Goal: Task Accomplishment & Management: Manage account settings

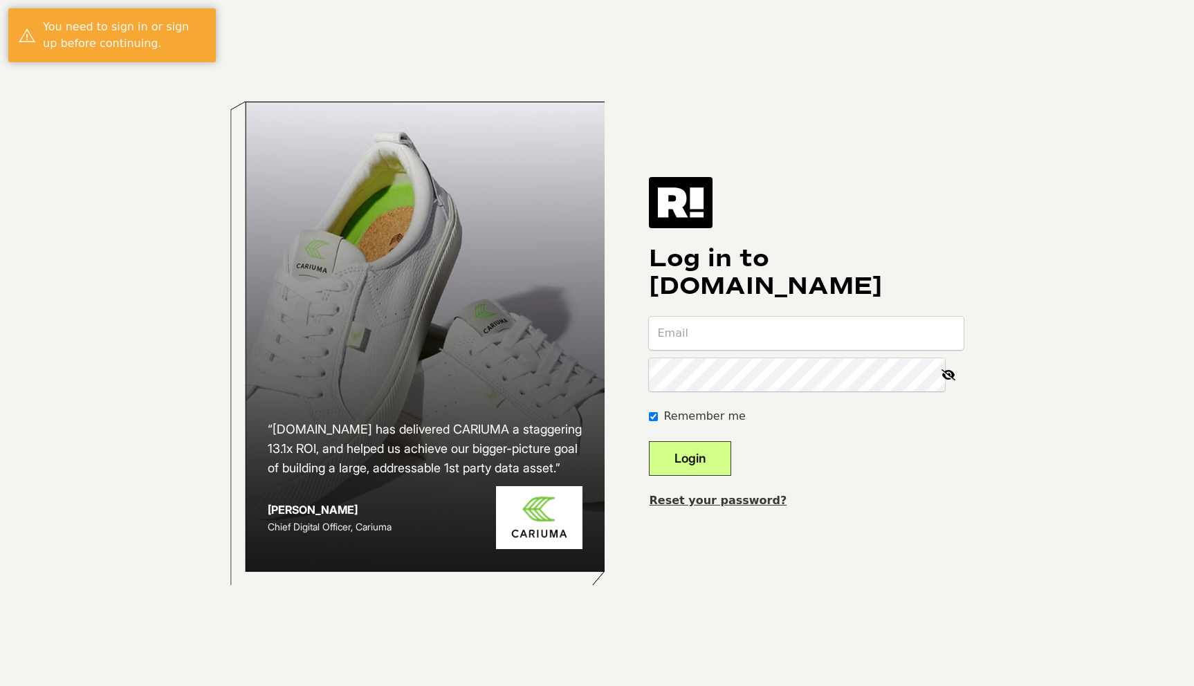
click at [718, 326] on input "email" at bounding box center [806, 333] width 315 height 33
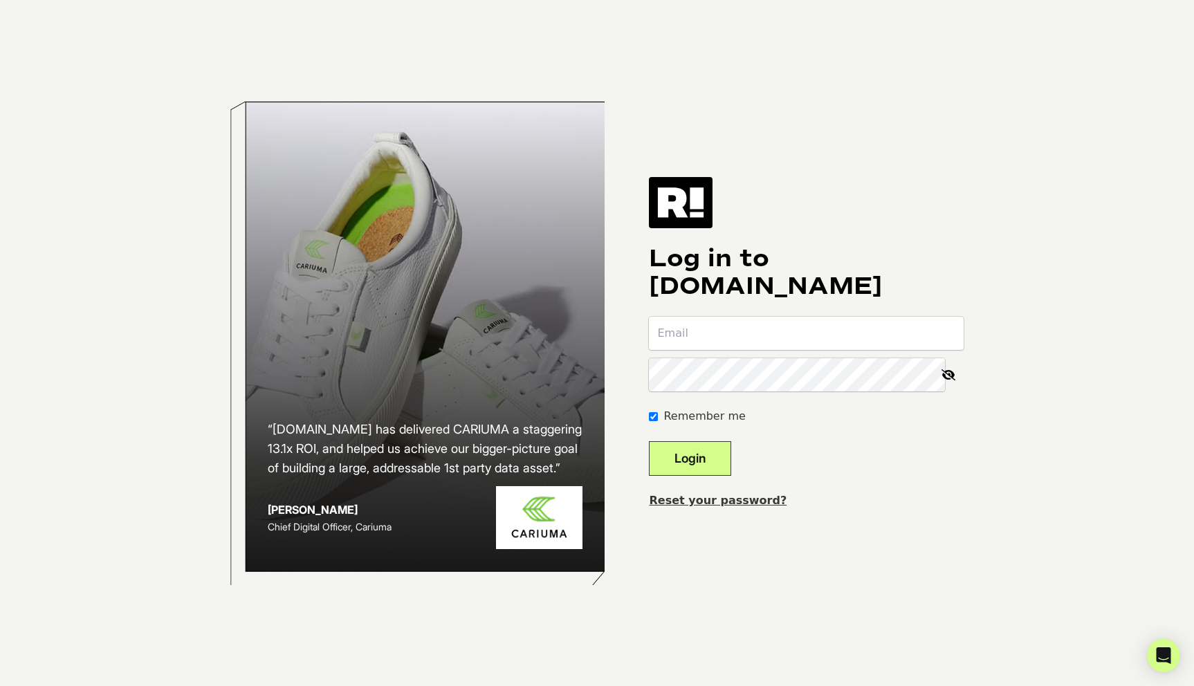
type input "forest+1@catholic.ventures"
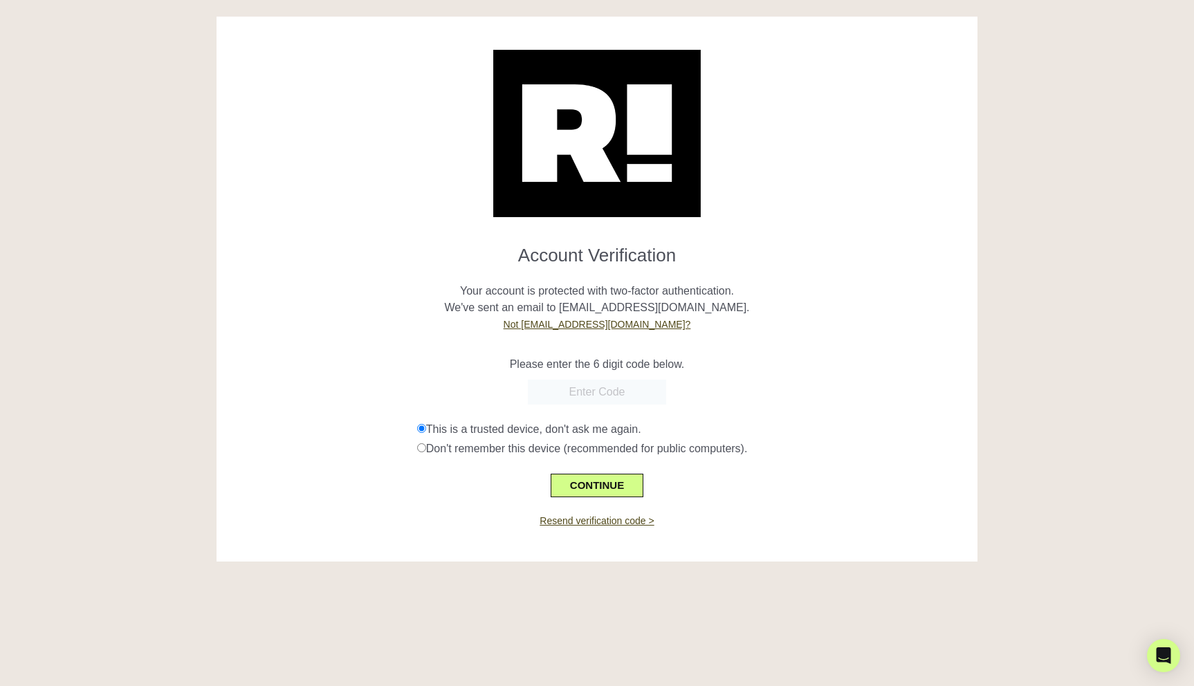
click at [761, 367] on p "Please enter the 6 digit code below." at bounding box center [597, 364] width 741 height 17
click at [553, 297] on p "Your account is protected with two-factor authentication. We've sent an email t…" at bounding box center [597, 299] width 741 height 66
click at [519, 313] on p "Your account is protected with two-factor authentication. We've sent an email t…" at bounding box center [597, 299] width 741 height 66
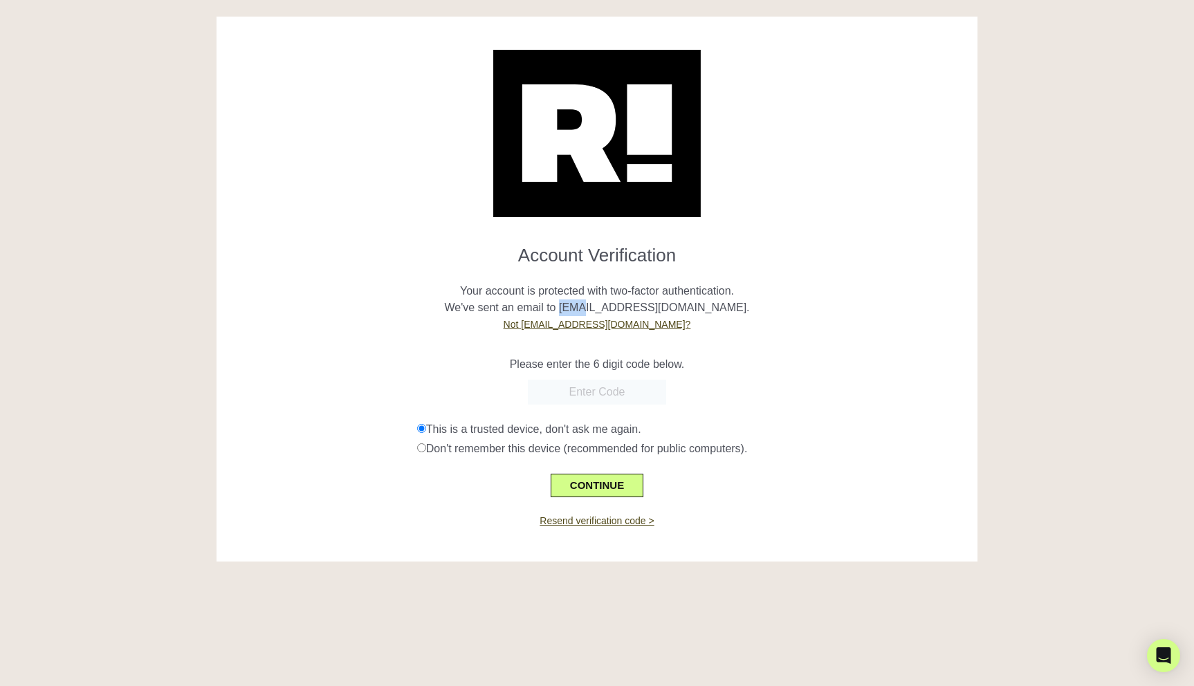
click at [519, 313] on p "Your account is protected with two-factor authentication. We've sent an email t…" at bounding box center [597, 299] width 741 height 66
click at [938, 279] on p "Your account is protected with two-factor authentication. We've sent an email t…" at bounding box center [597, 299] width 741 height 66
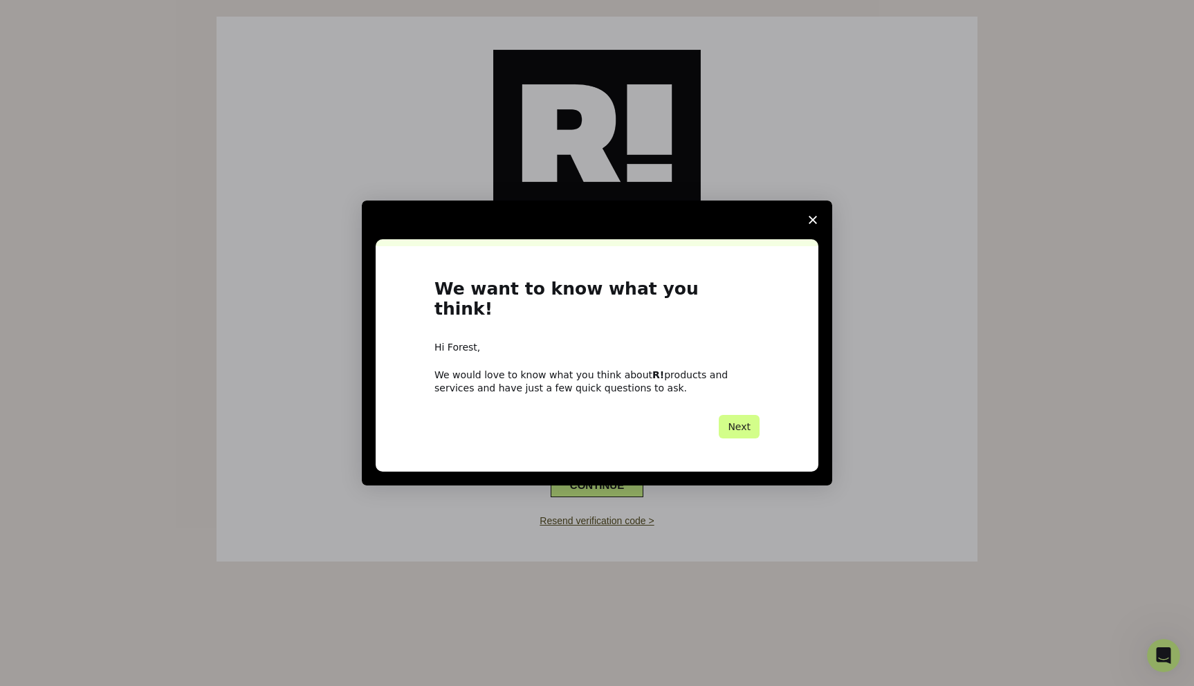
click at [818, 230] on span "Close survey" at bounding box center [812, 220] width 39 height 39
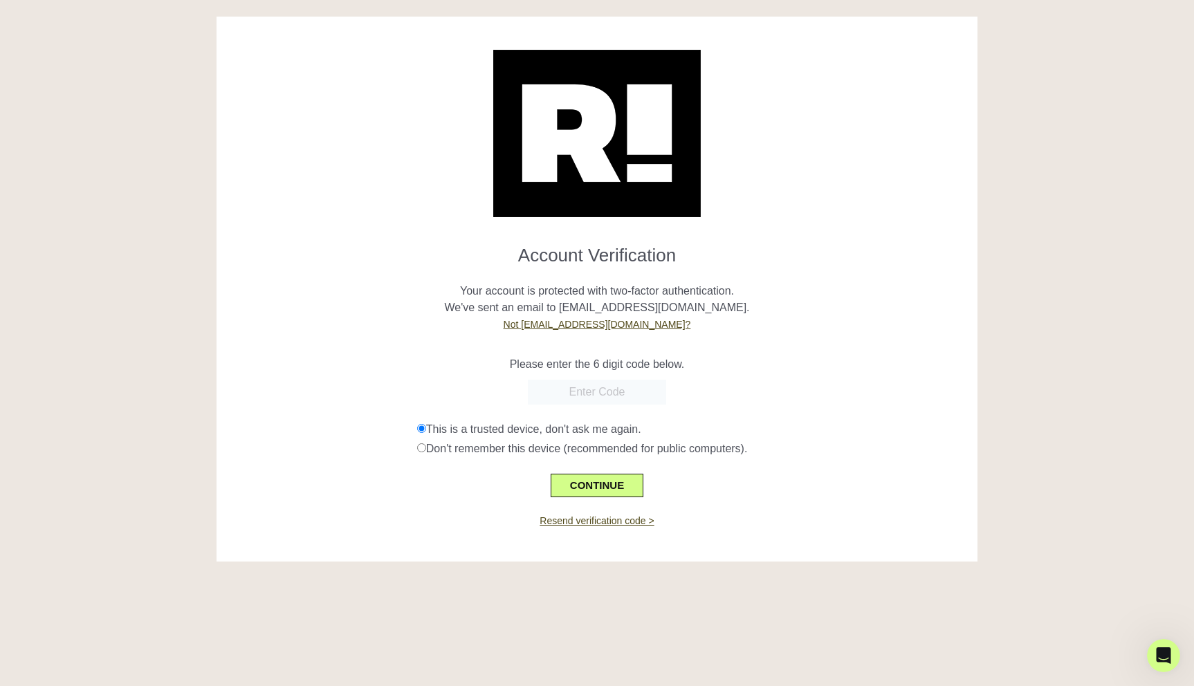
click at [603, 397] on input "text" at bounding box center [597, 392] width 138 height 25
paste input "452610"
type input "452610"
click at [478, 518] on div "Resend verification code >" at bounding box center [597, 512] width 741 height 31
click at [587, 490] on button "CONTINUE" at bounding box center [597, 486] width 93 height 24
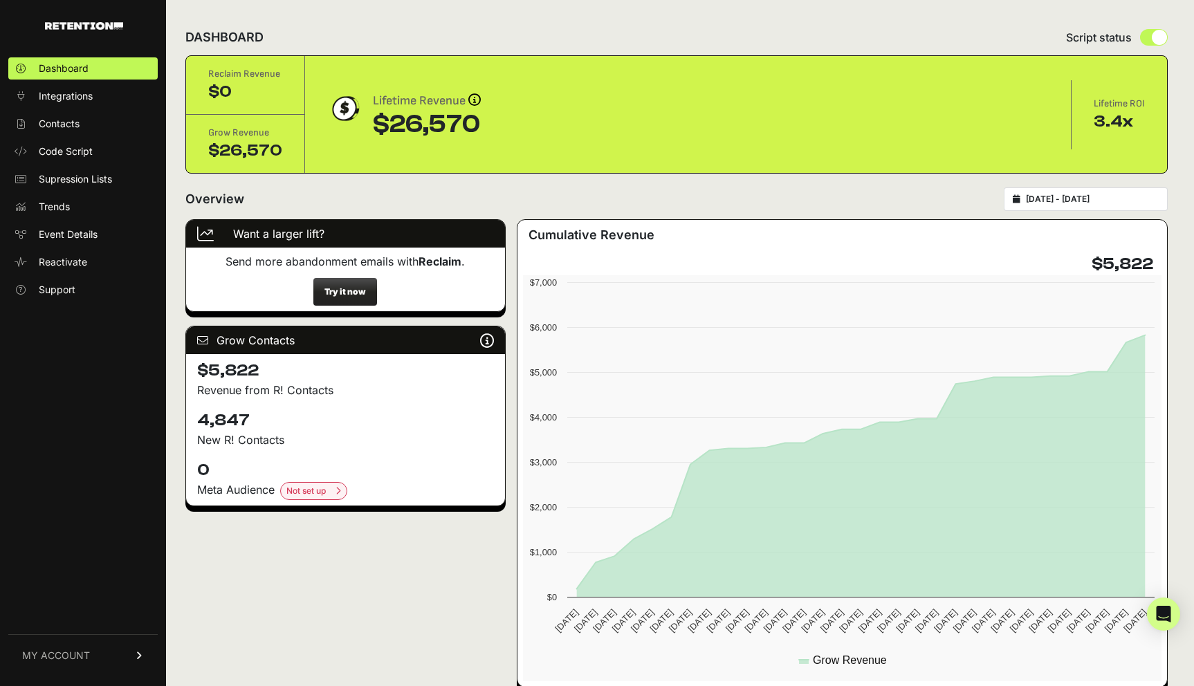
click at [288, 398] on p "Revenue from R! Contacts" at bounding box center [345, 390] width 297 height 17
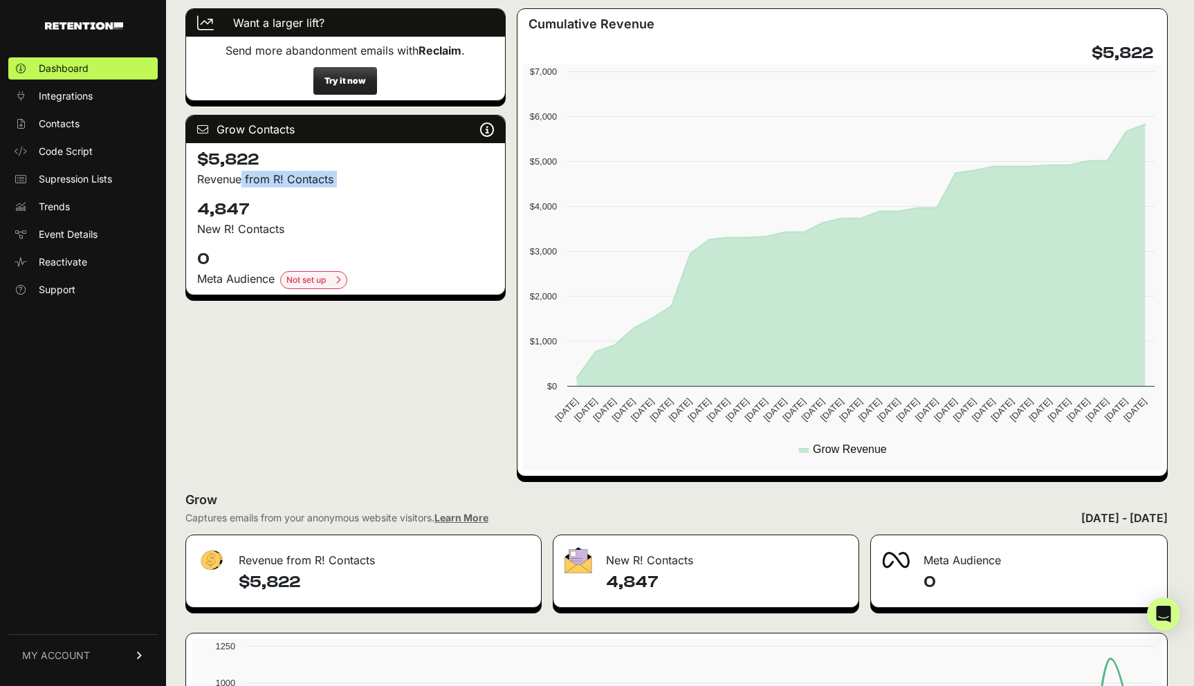
scroll to position [207, 0]
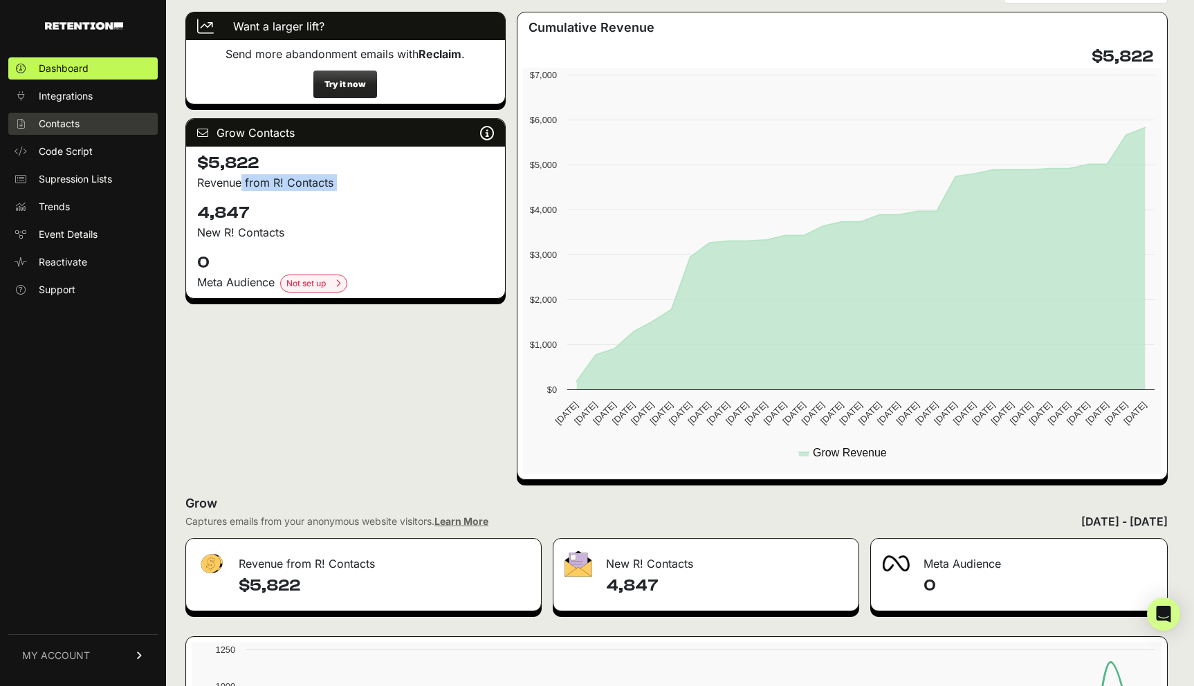
click at [82, 127] on link "Contacts" at bounding box center [82, 124] width 149 height 22
